Goal: Navigation & Orientation: Find specific page/section

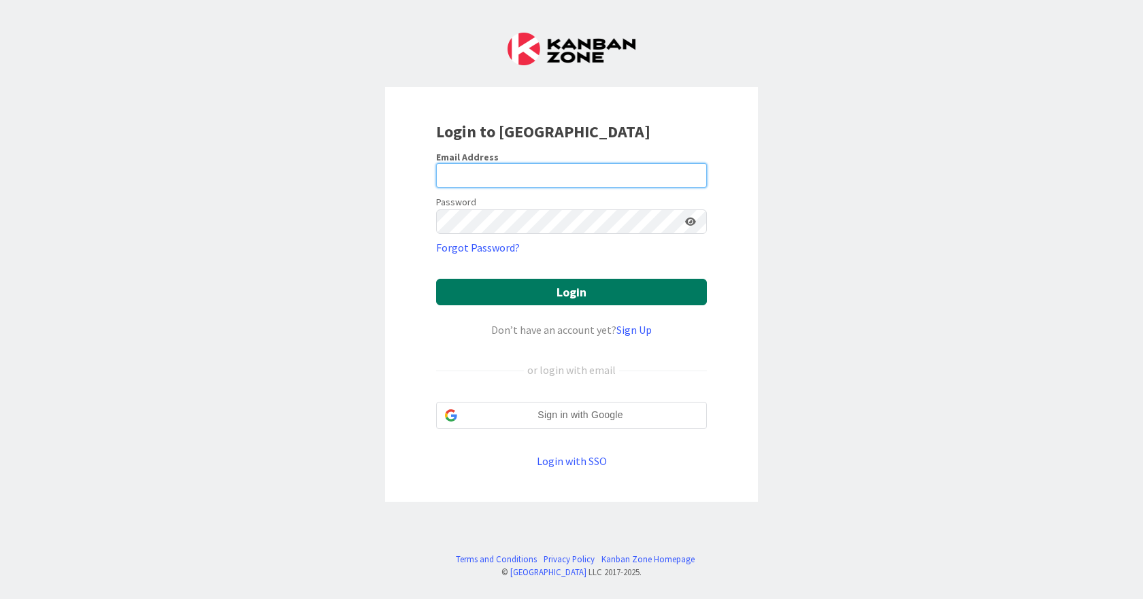
type input "[EMAIL_ADDRESS][DOMAIN_NAME]"
click at [590, 293] on button "Login" at bounding box center [571, 292] width 271 height 27
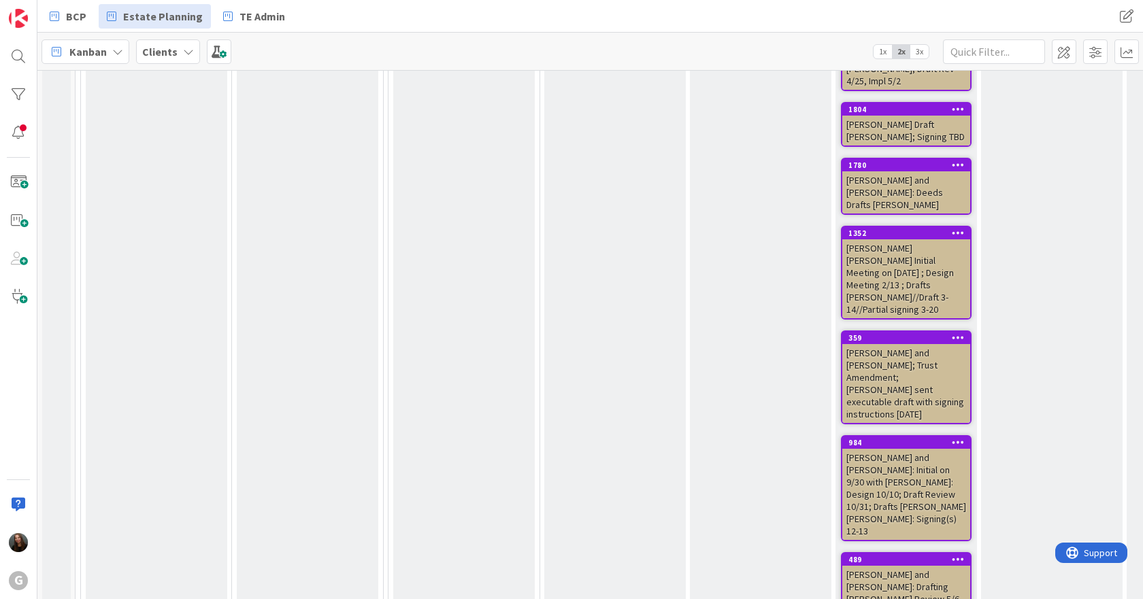
scroll to position [4285, 0]
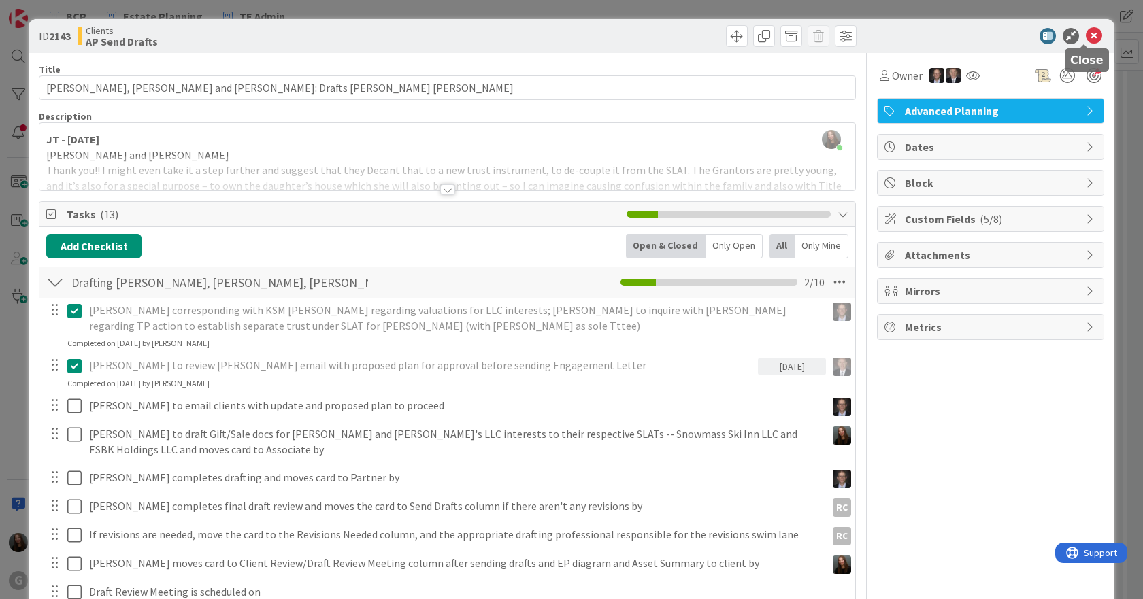
click at [1086, 35] on icon at bounding box center [1094, 36] width 16 height 16
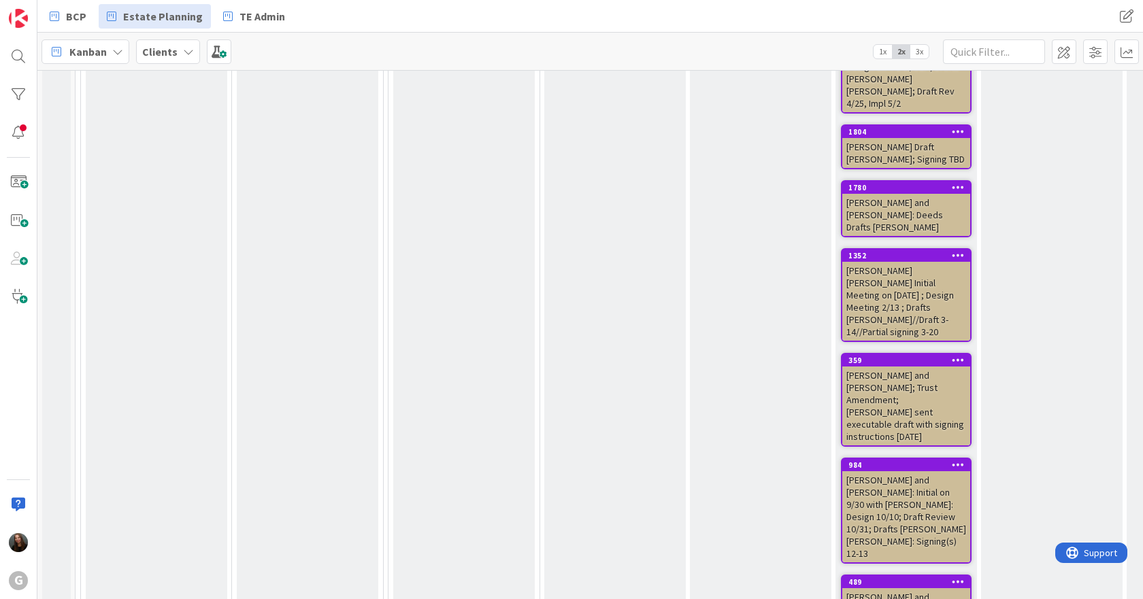
scroll to position [4489, 0]
